Goal: Task Accomplishment & Management: Use online tool/utility

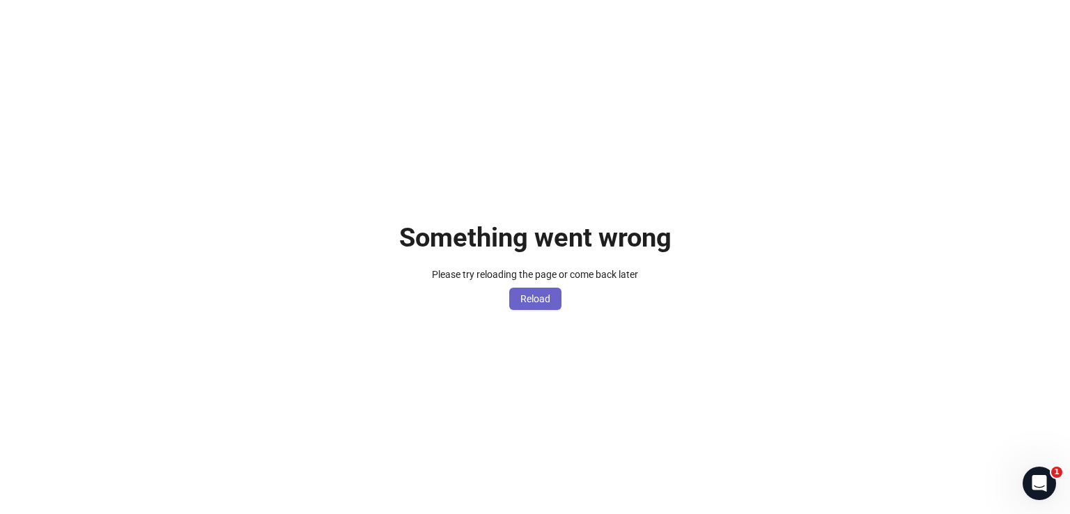
click at [547, 295] on span "Reload" at bounding box center [535, 298] width 30 height 11
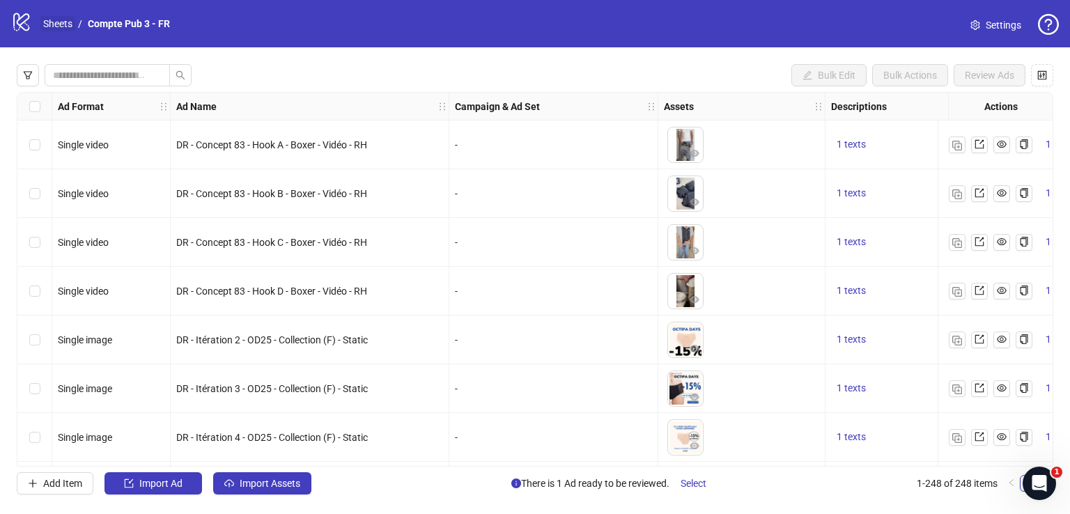
click at [64, 22] on link "Sheets" at bounding box center [57, 23] width 35 height 15
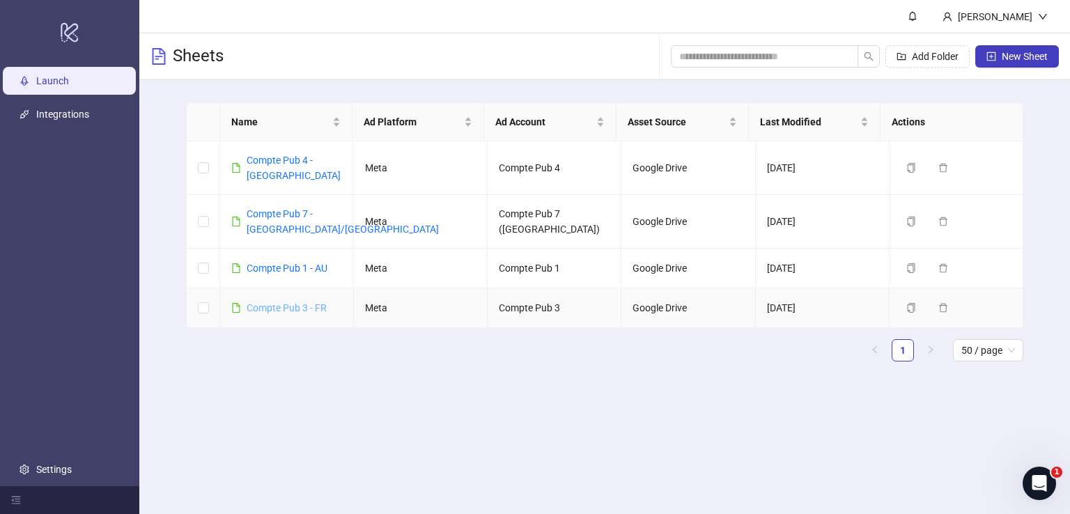
click at [312, 302] on link "Compte Pub 3 - FR" at bounding box center [286, 307] width 80 height 11
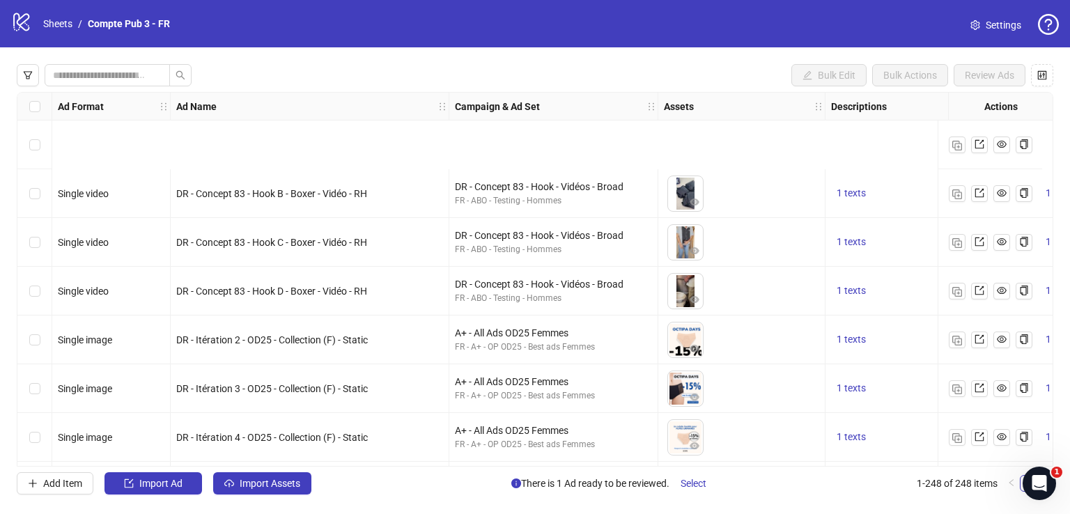
scroll to position [131, 0]
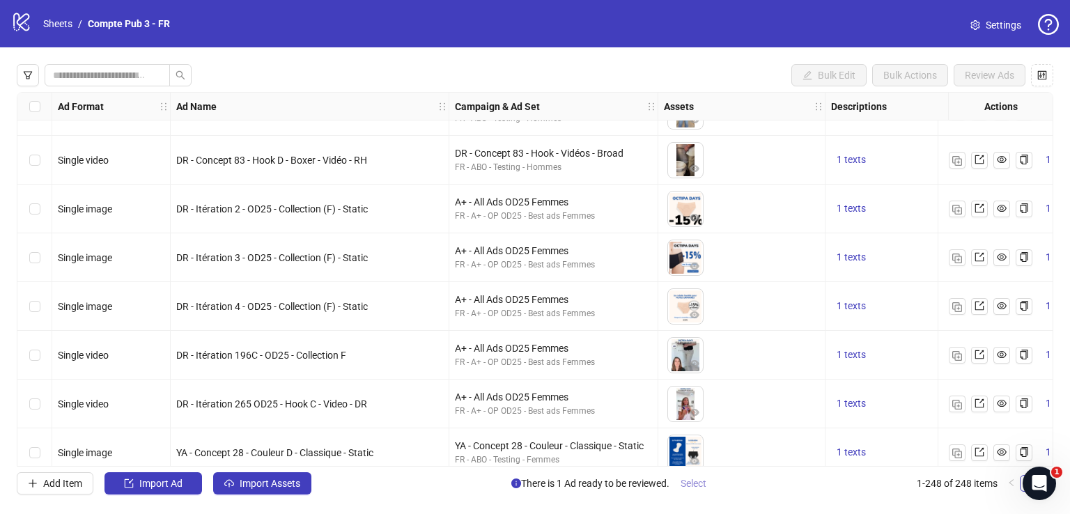
click at [693, 494] on button "Select" at bounding box center [693, 483] width 48 height 22
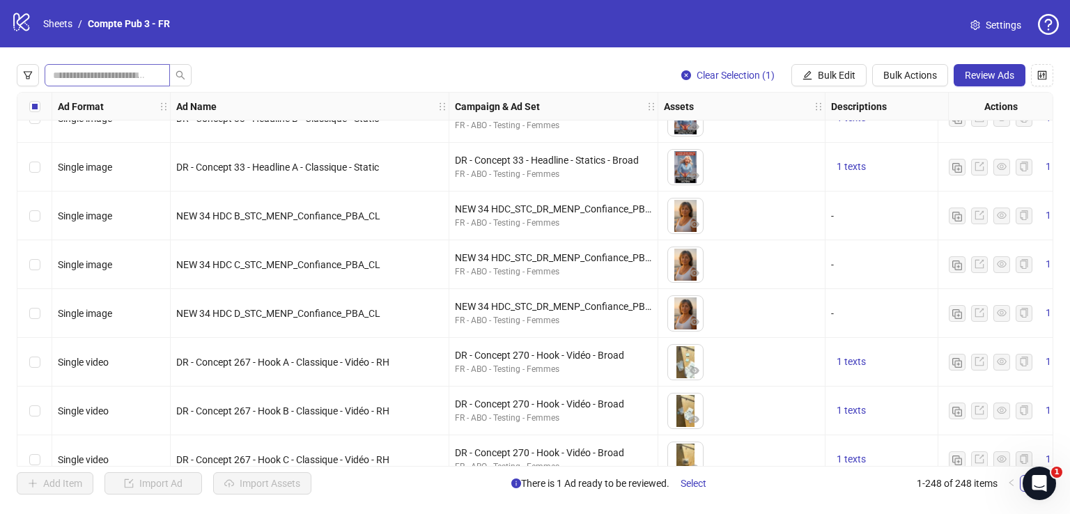
scroll to position [1000, 0]
click at [150, 72] on input "search" at bounding box center [101, 75] width 97 height 15
click at [27, 76] on icon "filter" at bounding box center [28, 75] width 8 height 8
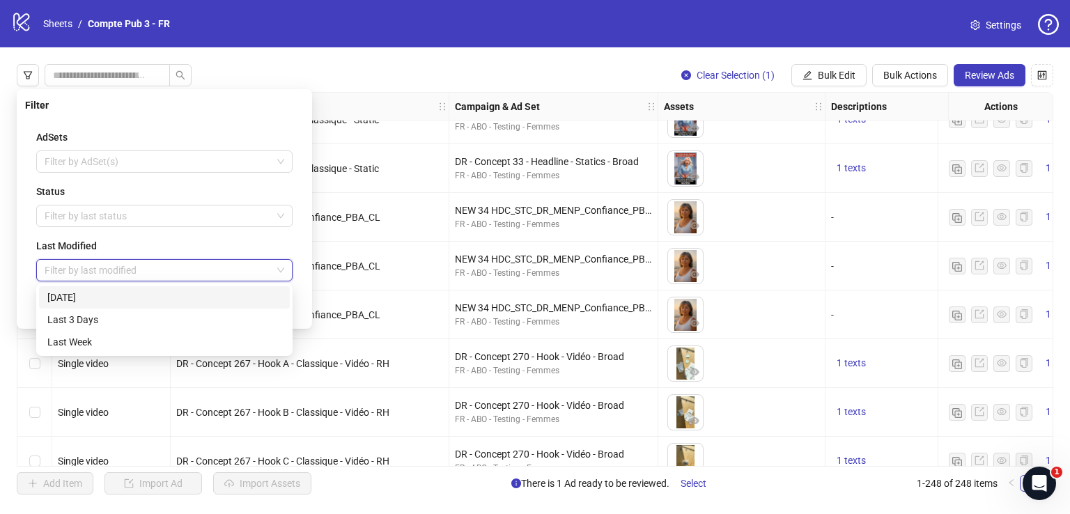
click at [210, 268] on input "search" at bounding box center [158, 270] width 227 height 21
click at [190, 318] on div "Last 3 Days" at bounding box center [164, 319] width 234 height 15
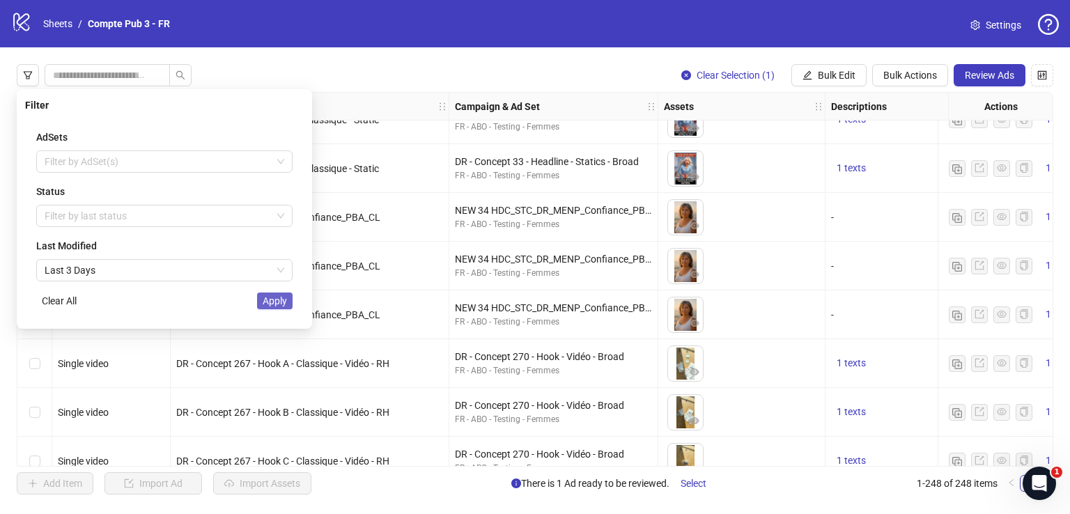
click at [267, 304] on span "Apply" at bounding box center [275, 300] width 24 height 11
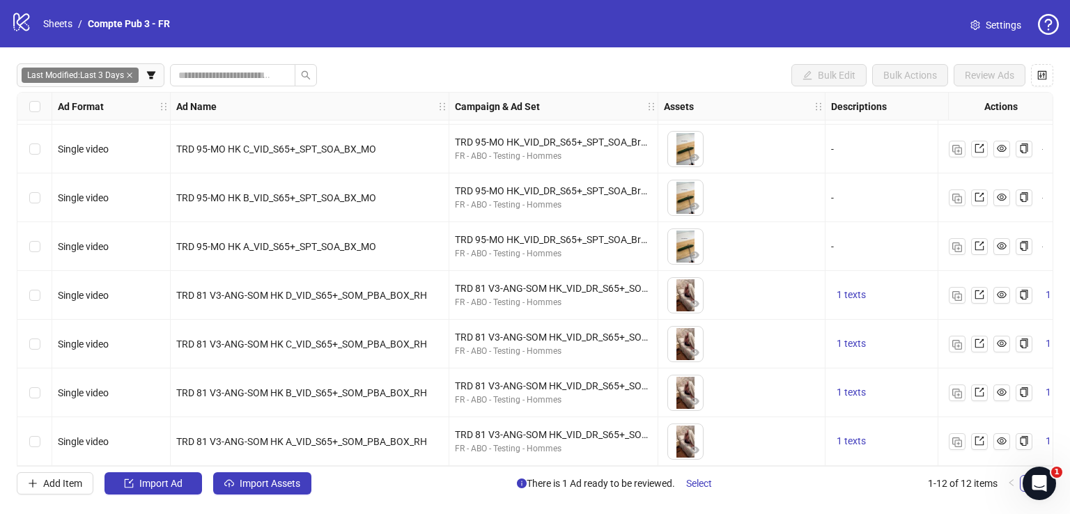
scroll to position [244, 0]
click at [705, 488] on span "Select" at bounding box center [699, 483] width 26 height 11
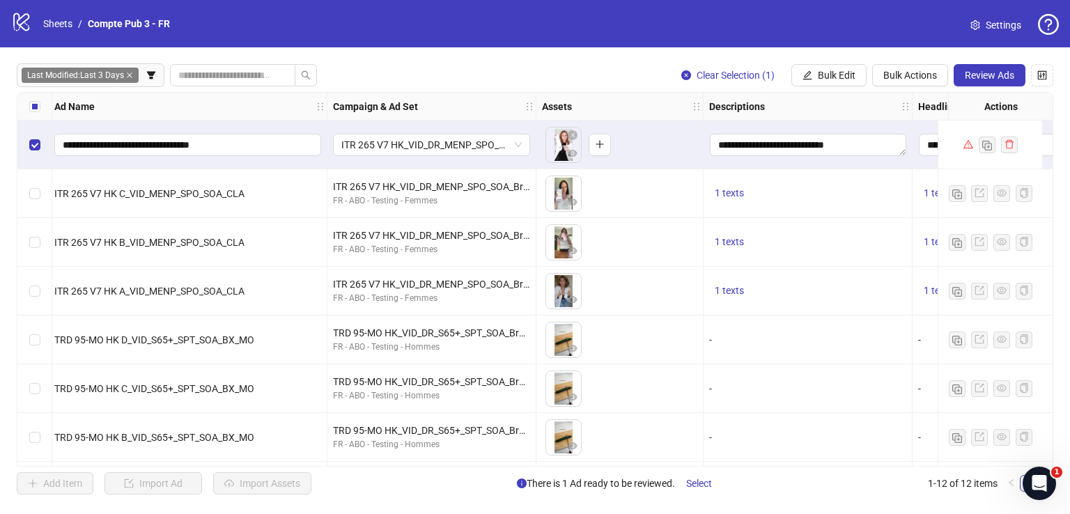
scroll to position [0, 0]
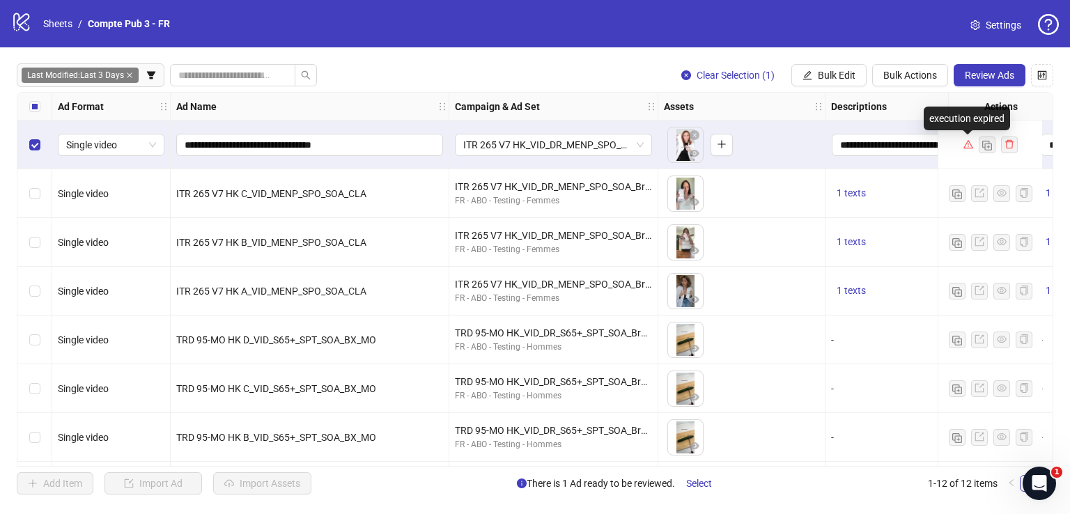
click at [964, 148] on icon "warning" at bounding box center [967, 144] width 10 height 8
click at [722, 148] on icon "plus" at bounding box center [721, 144] width 10 height 10
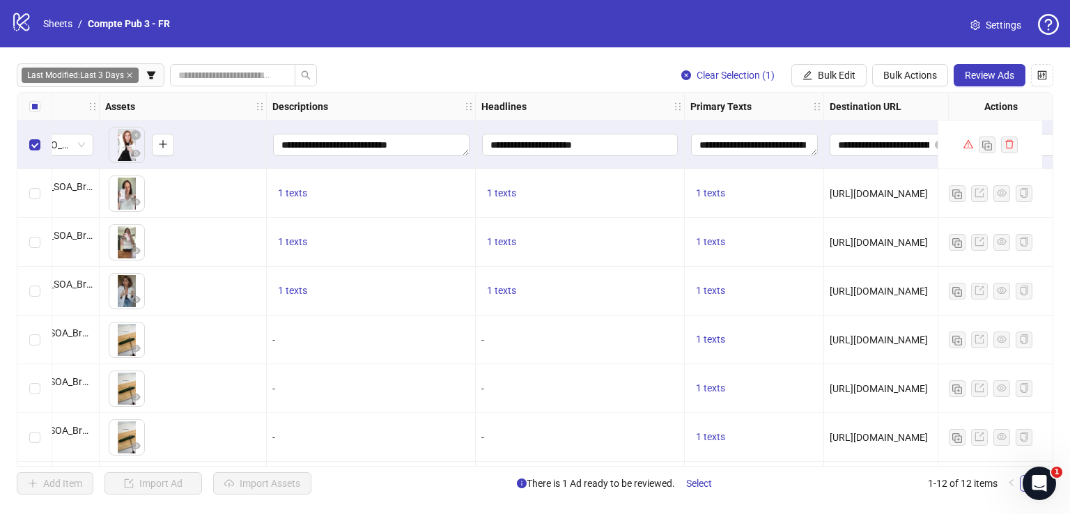
scroll to position [0, 696]
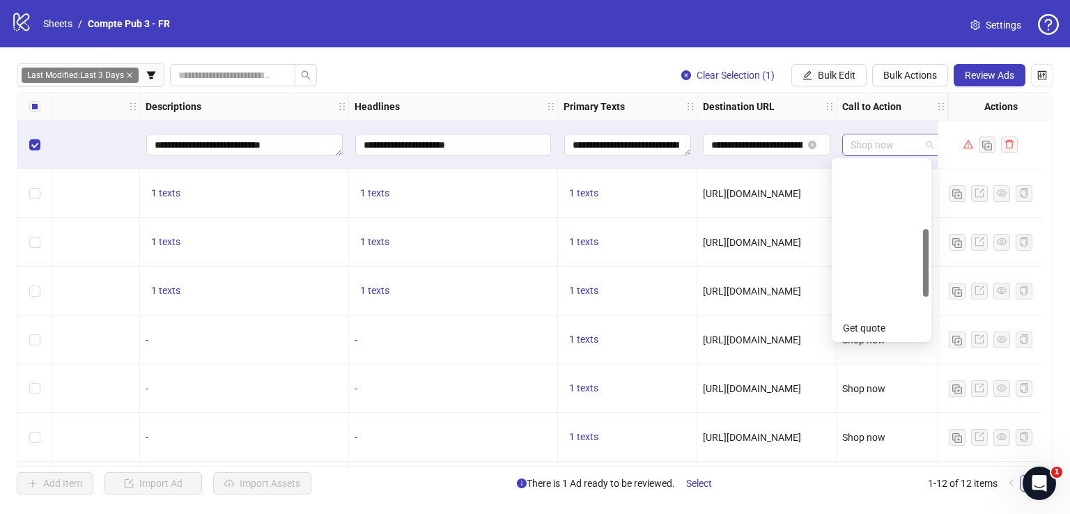
click at [850, 148] on span "Shop now" at bounding box center [891, 144] width 83 height 21
click at [770, 174] on div "[URL][DOMAIN_NAME]" at bounding box center [766, 193] width 139 height 49
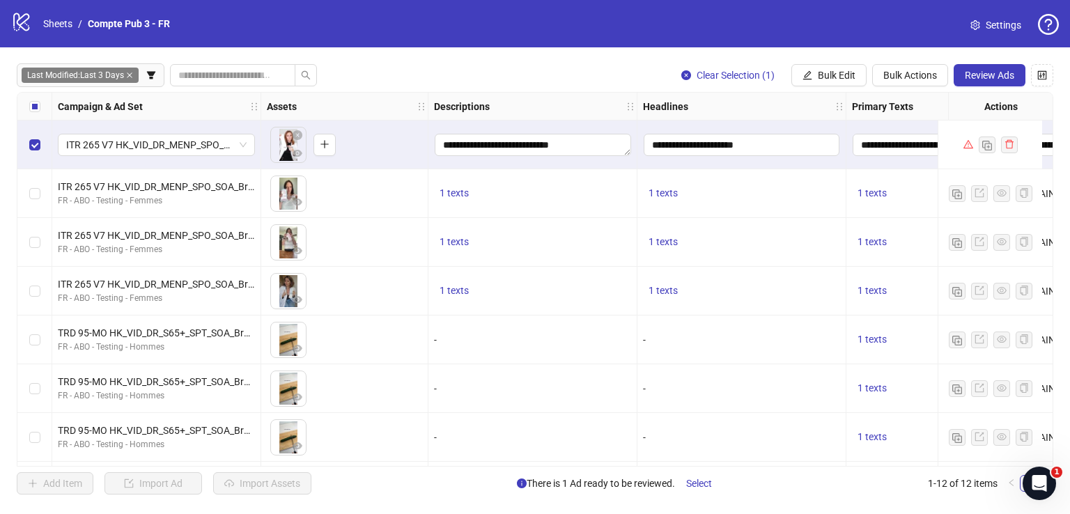
scroll to position [0, 696]
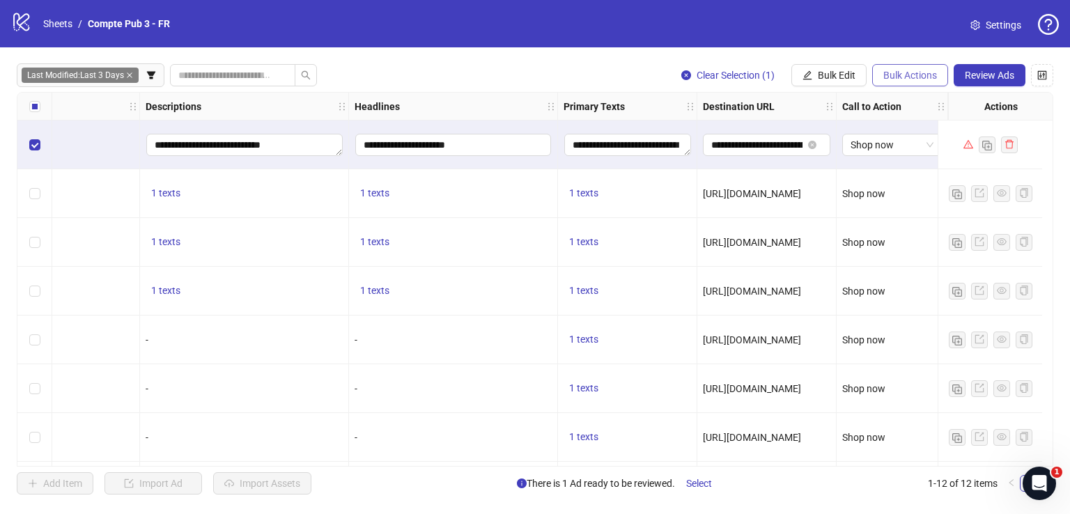
click at [893, 73] on span "Bulk Actions" at bounding box center [910, 75] width 54 height 11
click at [895, 77] on span "Bulk Actions" at bounding box center [910, 75] width 54 height 11
click at [968, 143] on icon "warning" at bounding box center [968, 144] width 10 height 10
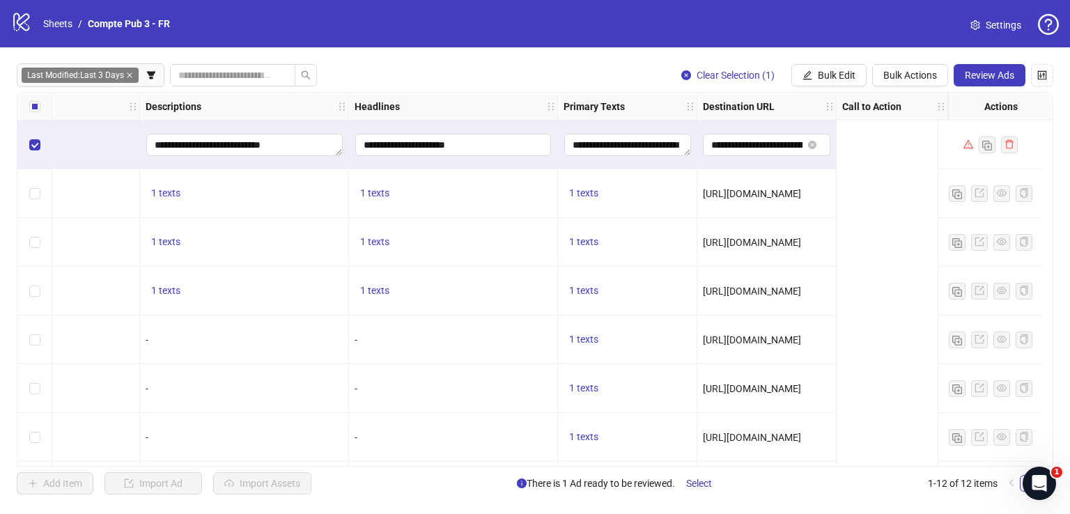
scroll to position [0, 0]
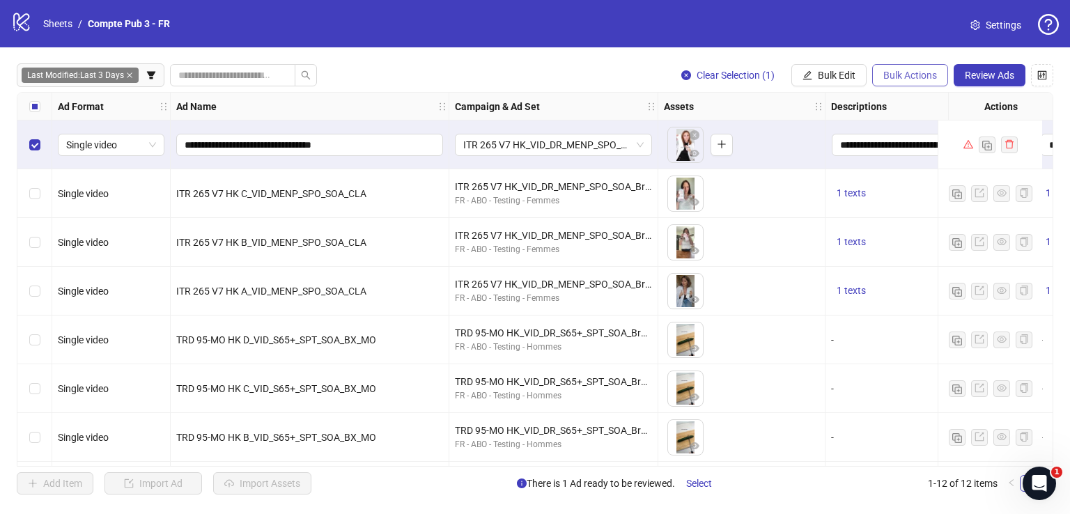
click at [889, 72] on span "Bulk Actions" at bounding box center [910, 75] width 54 height 11
click at [896, 120] on span "Duplicate" at bounding box center [929, 125] width 95 height 15
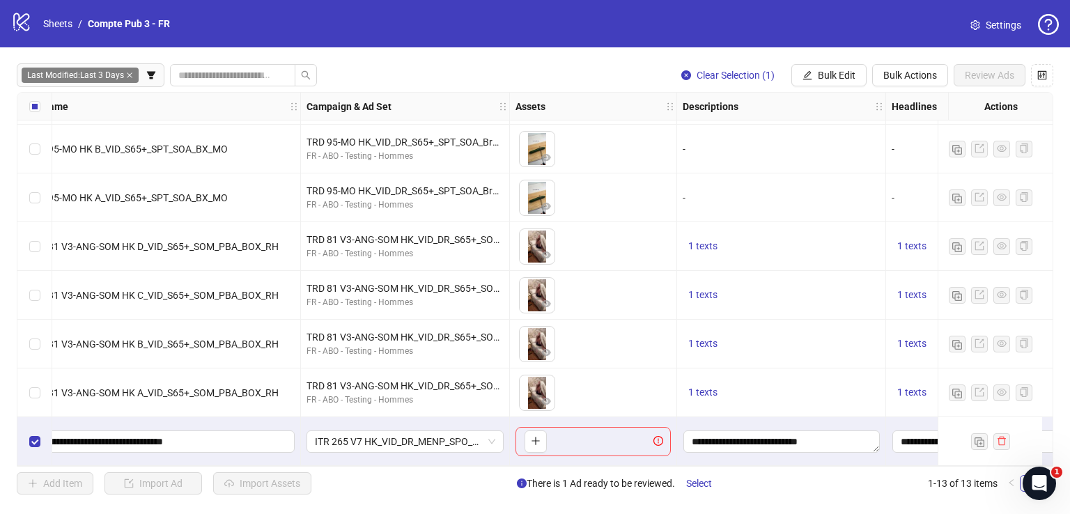
scroll to position [293, 0]
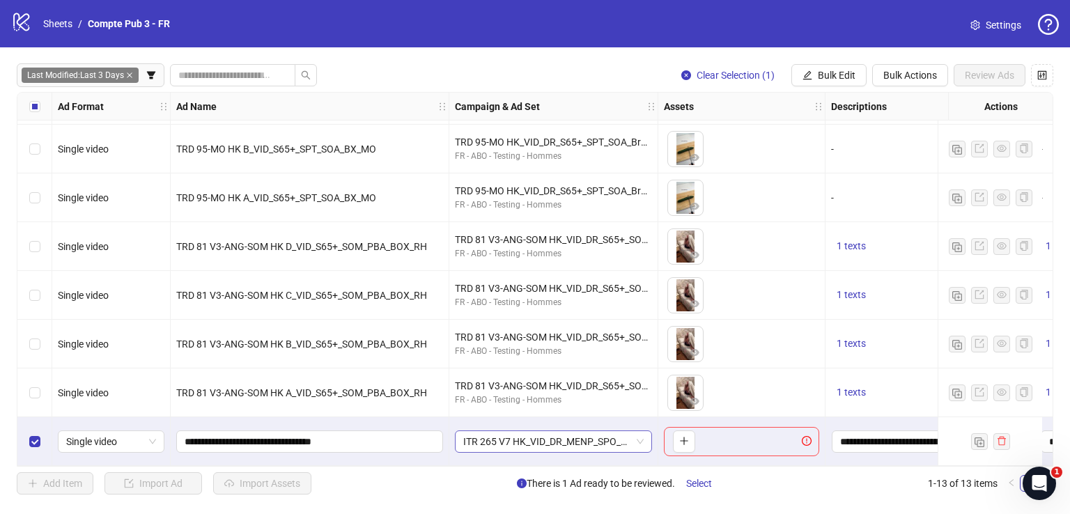
click at [551, 431] on span "ITR 265 V7 HK_VID_DR_MENP_SPO_SOA_Broad_FR" at bounding box center [553, 441] width 180 height 21
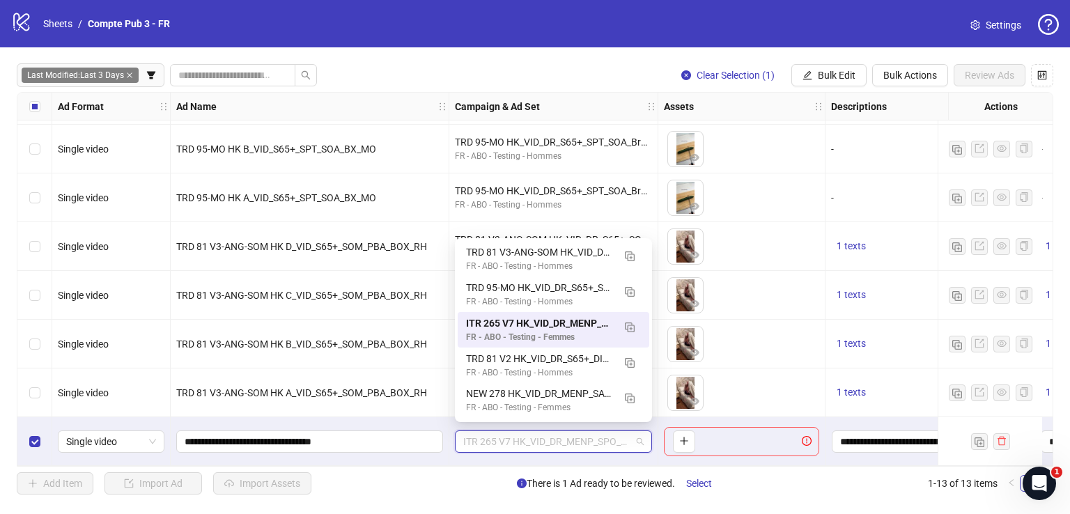
click at [552, 431] on span "ITR 265 V7 HK_VID_DR_MENP_SPO_SOA_Broad_FR" at bounding box center [553, 441] width 180 height 21
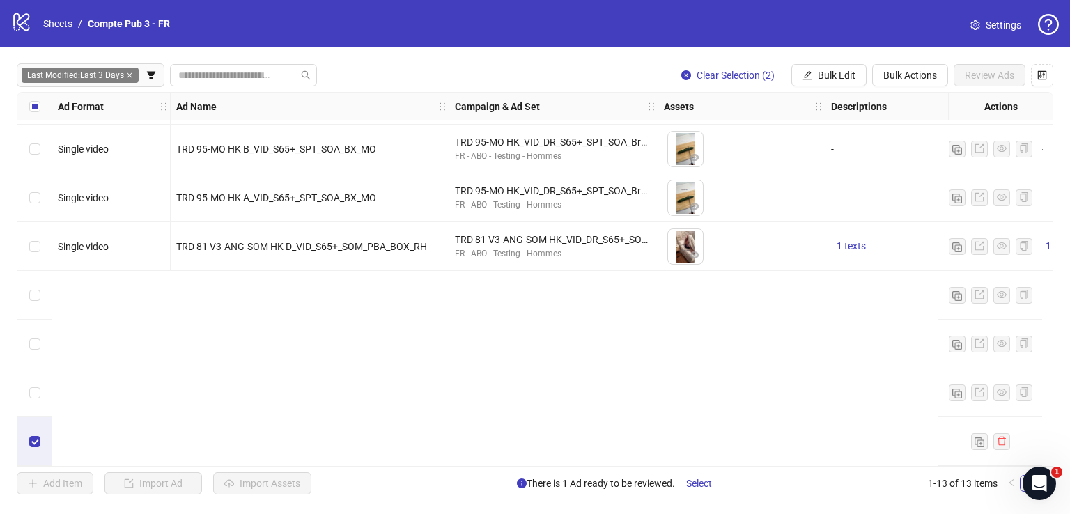
scroll to position [0, 0]
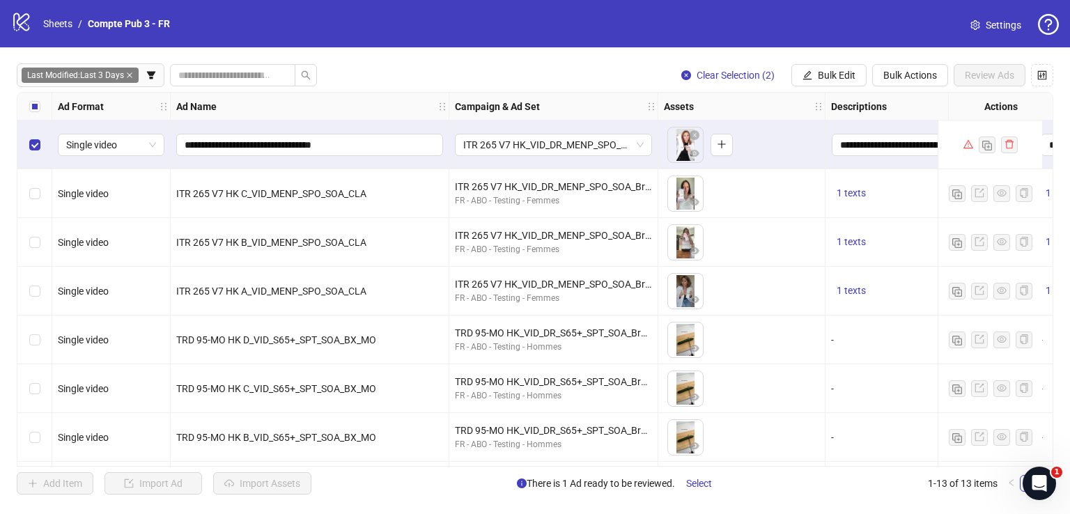
click at [42, 146] on div "Select row 1" at bounding box center [34, 144] width 35 height 49
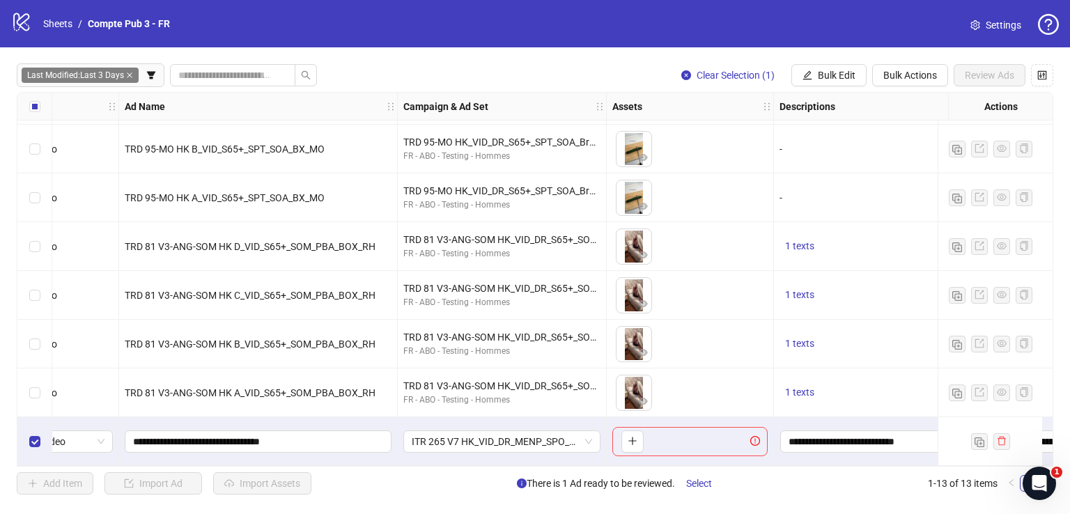
scroll to position [293, 52]
click at [632, 436] on icon "plus" at bounding box center [632, 441] width 10 height 10
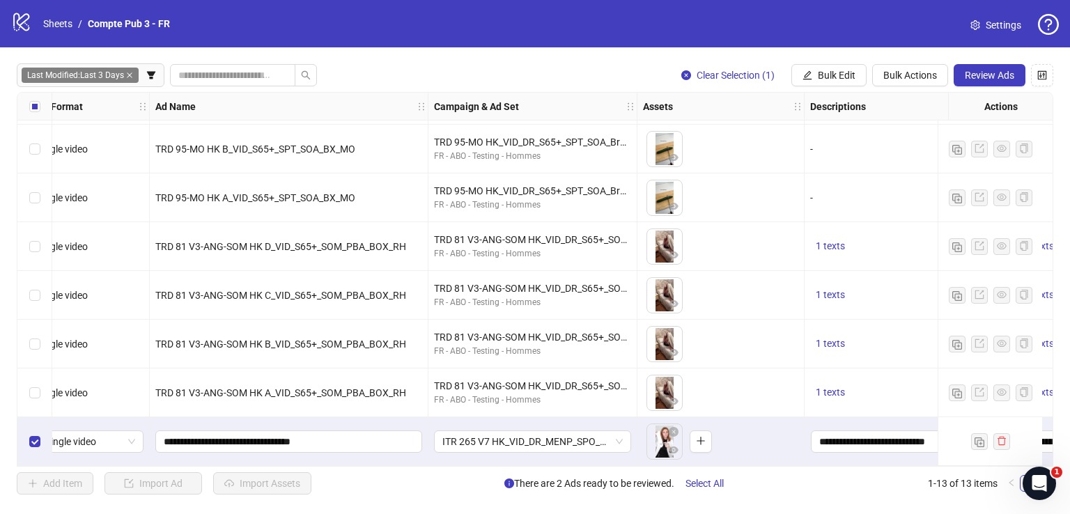
scroll to position [293, 0]
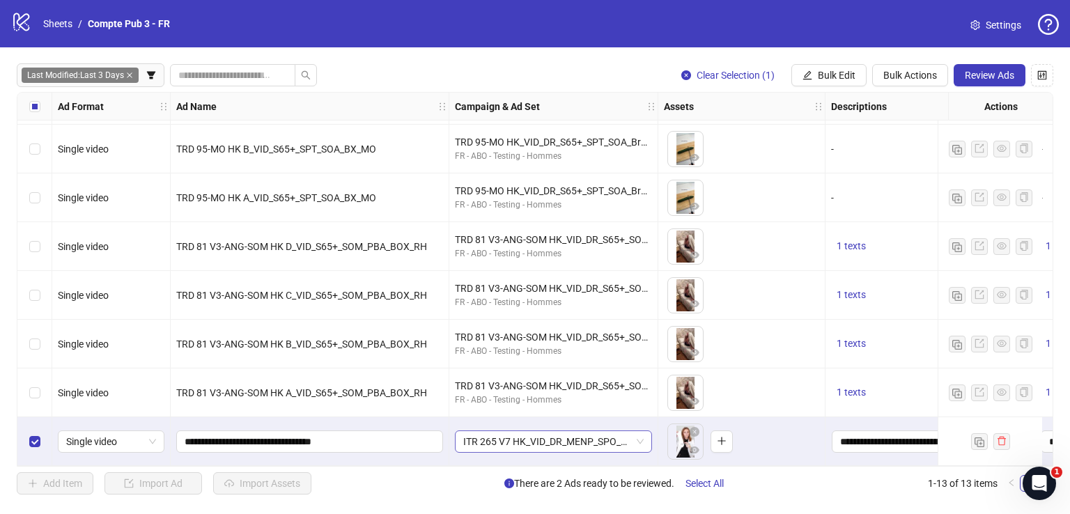
click at [561, 441] on span "ITR 265 V7 HK_VID_DR_MENP_SPO_SOA_Broad_FR" at bounding box center [553, 441] width 180 height 21
click at [560, 441] on span "ITR 265 V7 HK_VID_DR_MENP_SPO_SOA_Broad_FR" at bounding box center [553, 441] width 180 height 21
click at [503, 410] on div "TRD 81 V3-ANG-SOM HK_VID_DR_S65+_SOM_PBA_Broad_FR FR - ABO - Testing - Hommes" at bounding box center [553, 392] width 209 height 49
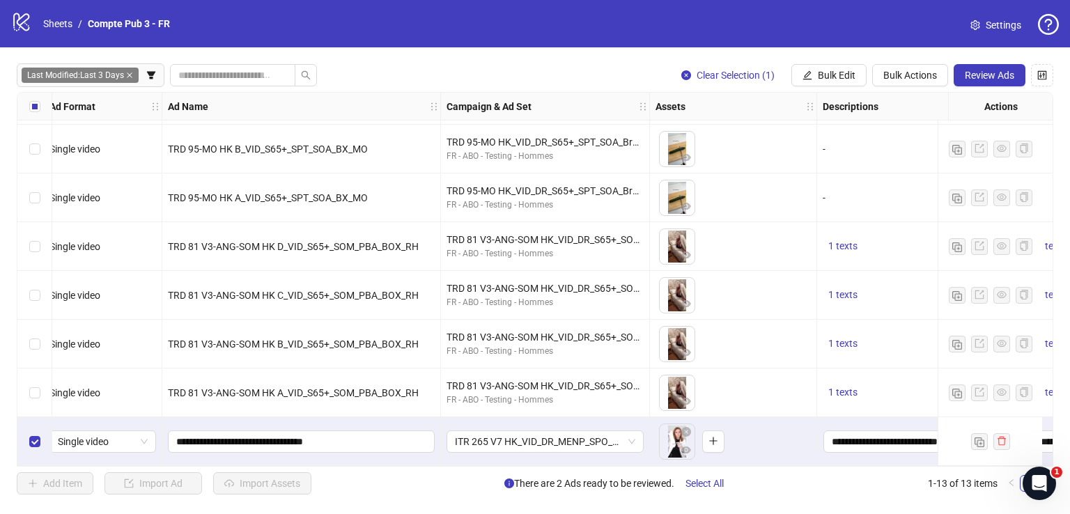
scroll to position [293, 26]
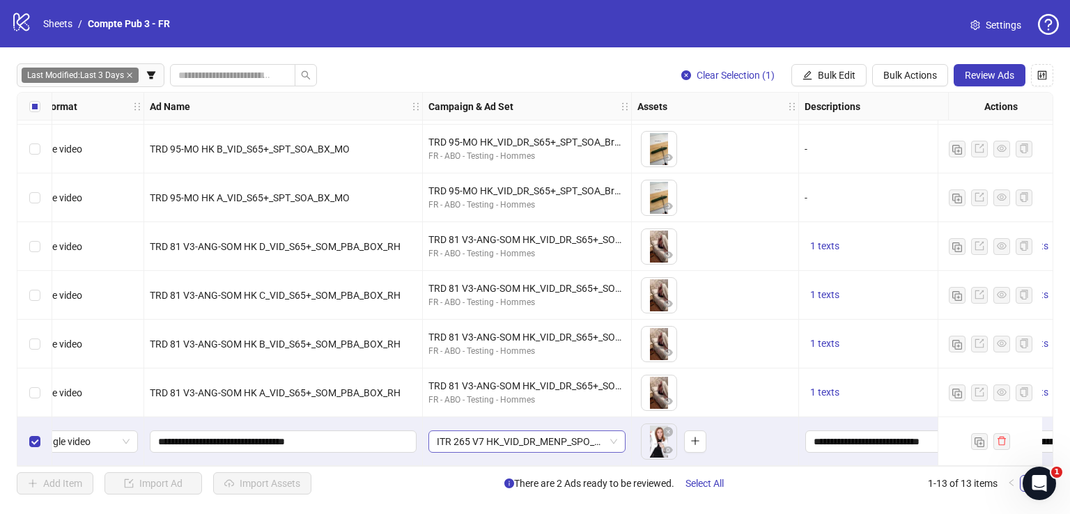
click at [501, 438] on span "ITR 265 V7 HK_VID_DR_MENP_SPO_SOA_Broad_FR" at bounding box center [527, 441] width 180 height 21
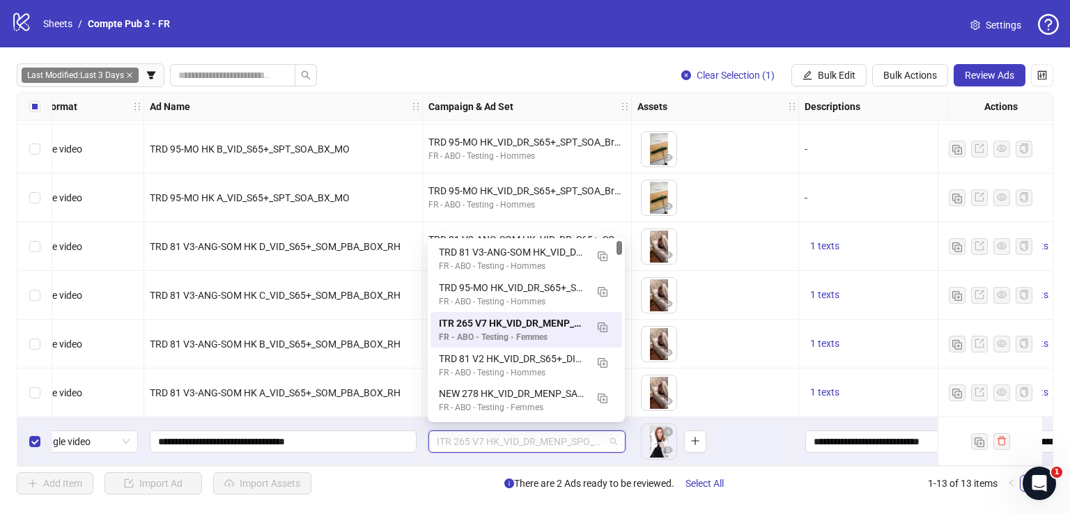
click at [501, 438] on span "ITR 265 V7 HK_VID_DR_MENP_SPO_SOA_Broad_FR" at bounding box center [527, 441] width 180 height 21
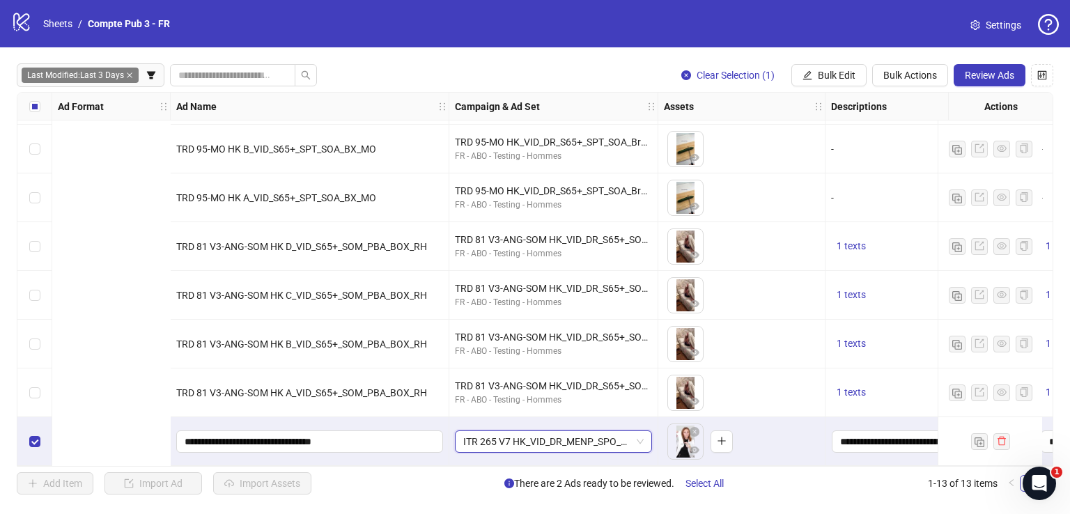
scroll to position [293, 696]
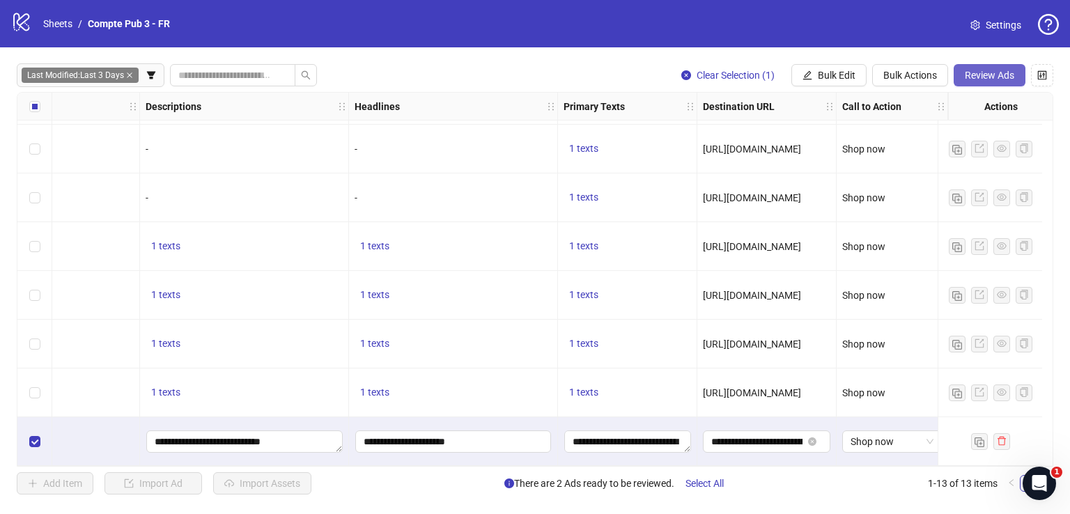
click at [994, 72] on span "Review Ads" at bounding box center [988, 75] width 49 height 11
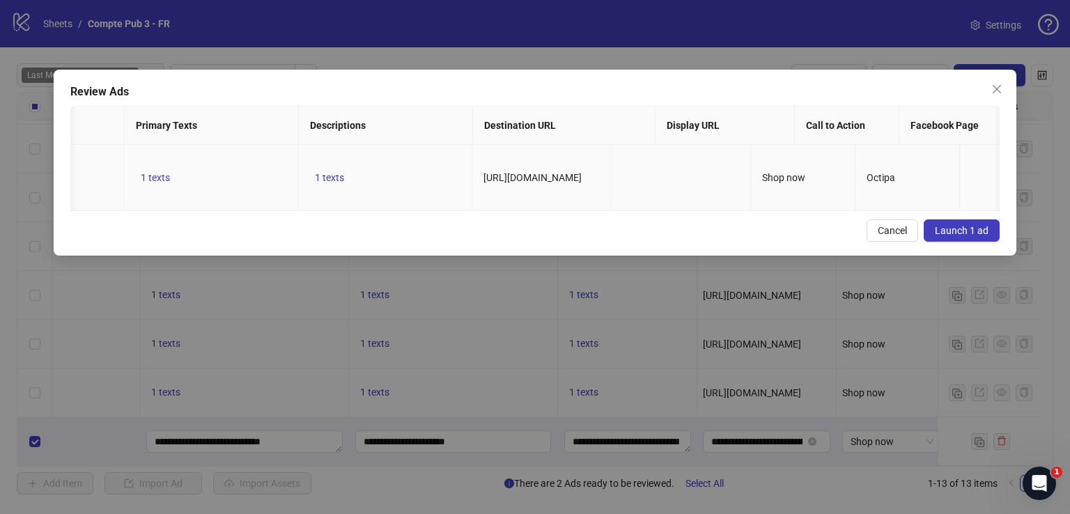
scroll to position [0, 900]
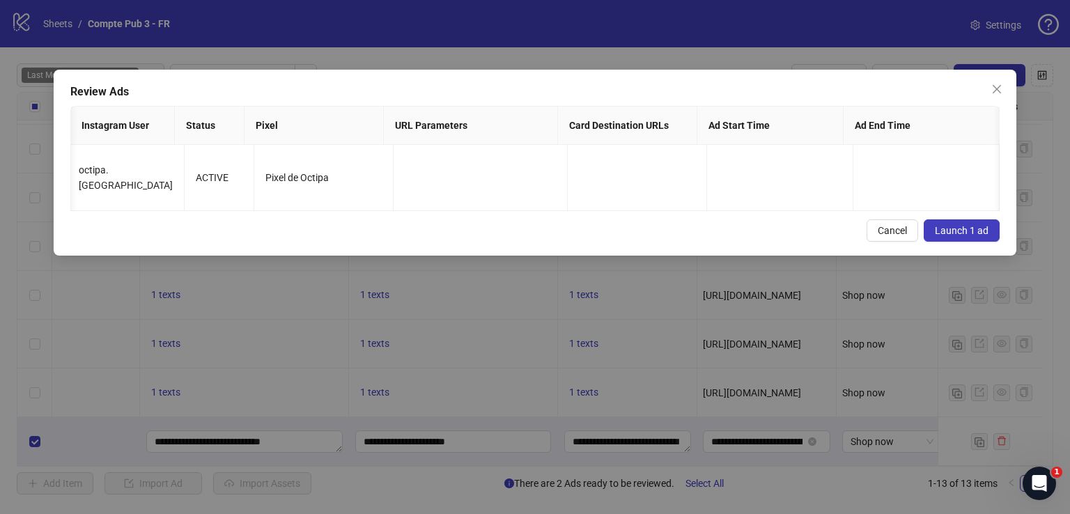
click at [955, 235] on span "Launch 1 ad" at bounding box center [961, 230] width 54 height 11
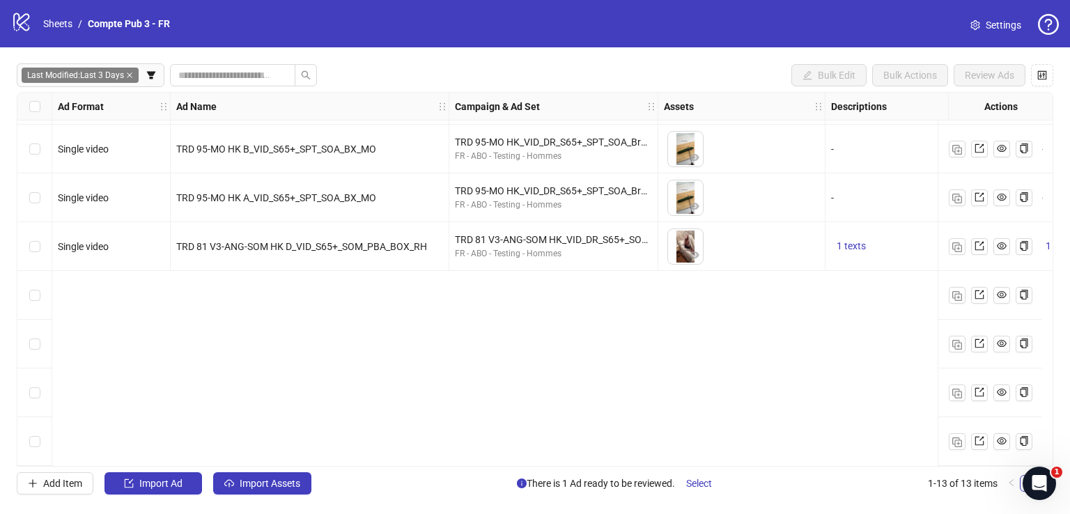
scroll to position [0, 0]
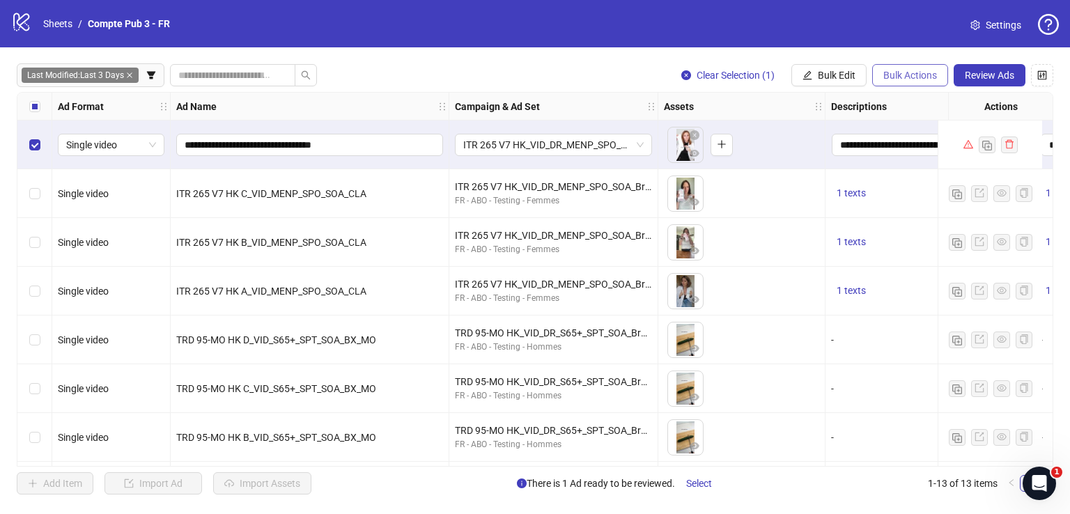
click at [872, 75] on div "Clear Selection (1) Bulk Edit Bulk Actions Review Ads" at bounding box center [861, 75] width 383 height 22
click at [882, 78] on button "Bulk Actions" at bounding box center [910, 75] width 76 height 22
click at [893, 105] on span "Delete" at bounding box center [929, 102] width 95 height 15
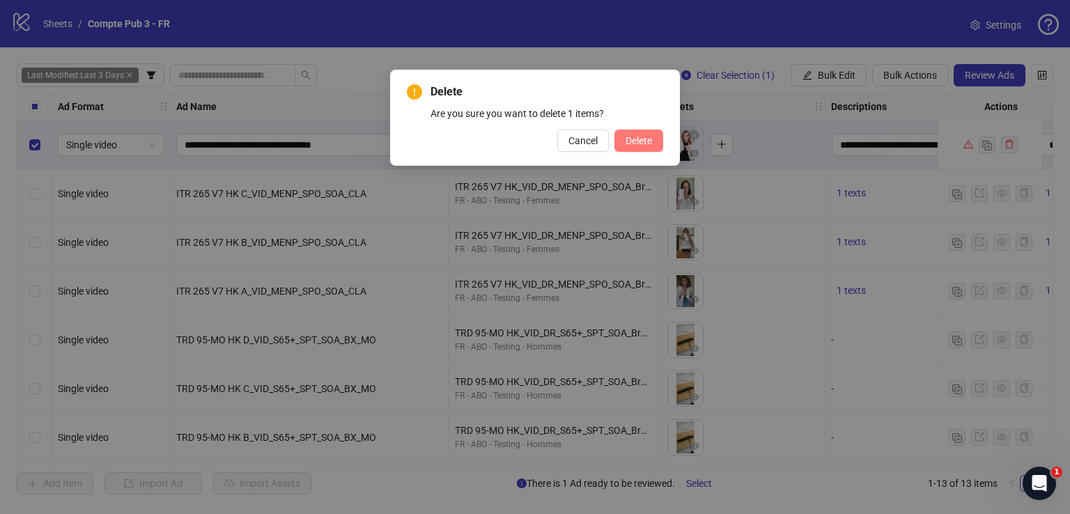
click at [625, 143] on span "Delete" at bounding box center [638, 140] width 26 height 11
